Goal: Transaction & Acquisition: Purchase product/service

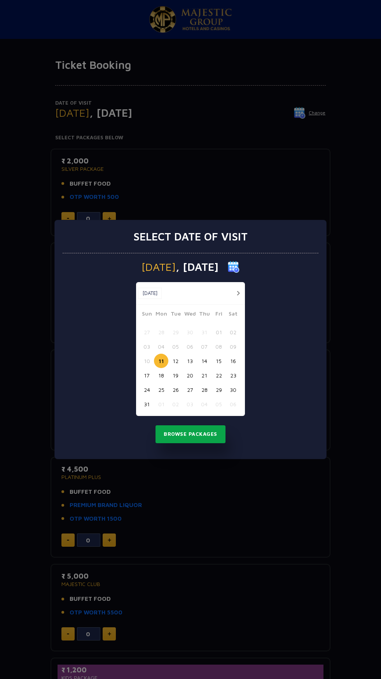
click at [202, 434] on button "Browse Packages" at bounding box center [191, 434] width 70 height 18
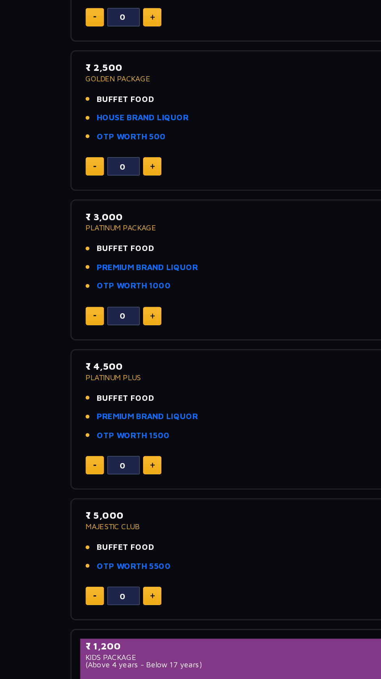
scroll to position [200, 0]
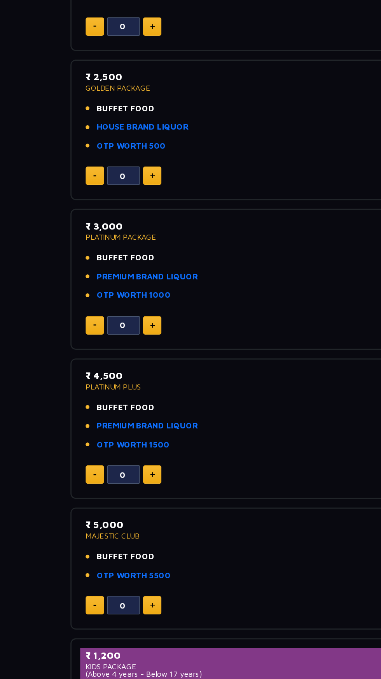
click at [104, 170] on p "PLATINUM PACKAGE" at bounding box center [190, 169] width 258 height 5
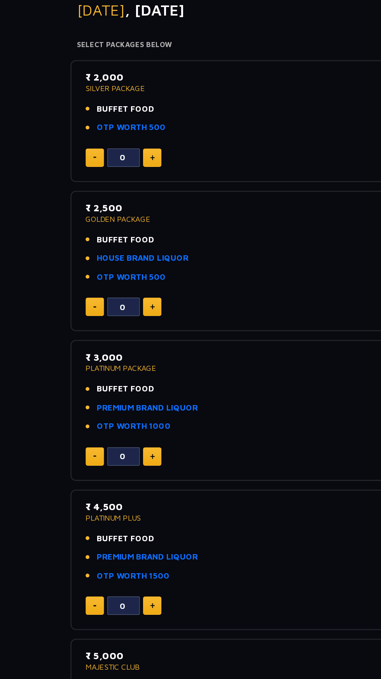
scroll to position [105, 0]
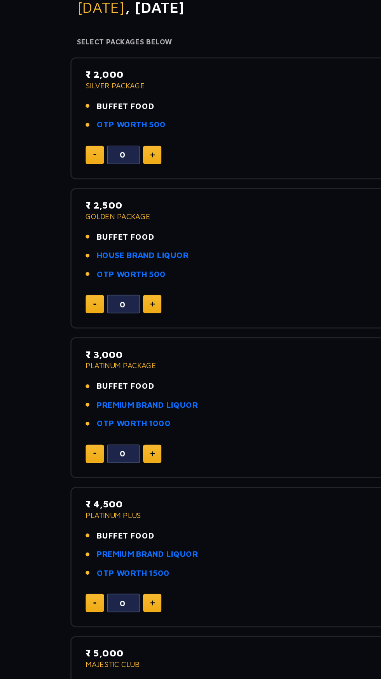
click at [91, 152] on p "₹ 2,500" at bounding box center [190, 150] width 258 height 11
click at [109, 221] on img at bounding box center [110, 221] width 4 height 4
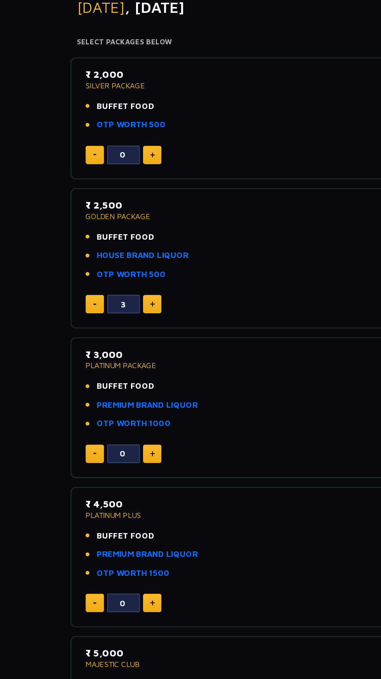
type input "4"
click at [92, 153] on p "₹ 2,500" at bounding box center [190, 150] width 258 height 11
click at [115, 185] on link "HOUSE BRAND LIQUOR" at bounding box center [103, 186] width 66 height 9
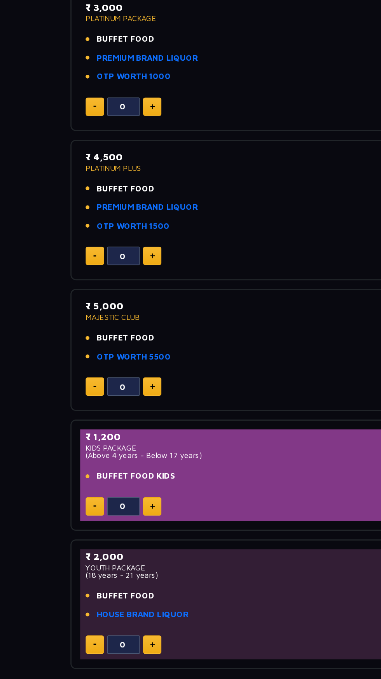
scroll to position [0, 0]
